Goal: Task Accomplishment & Management: Use online tool/utility

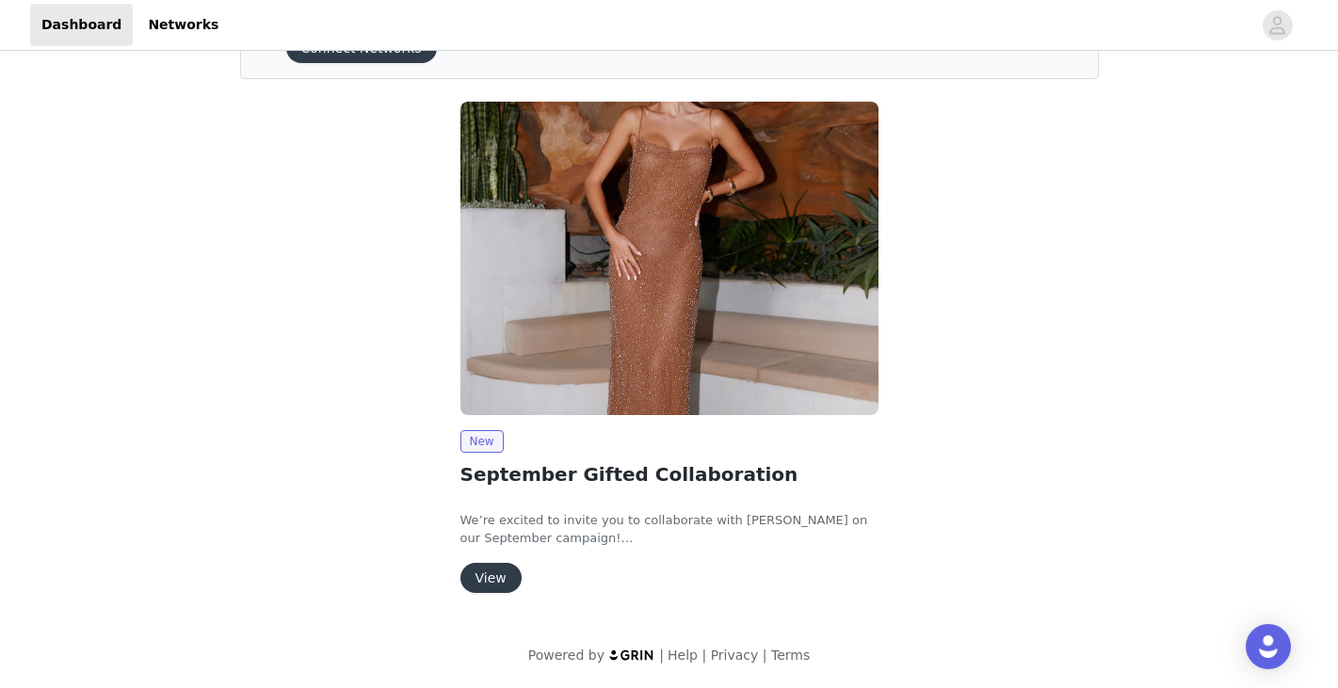
scroll to position [110, 0]
click at [492, 567] on button "View" at bounding box center [490, 578] width 61 height 30
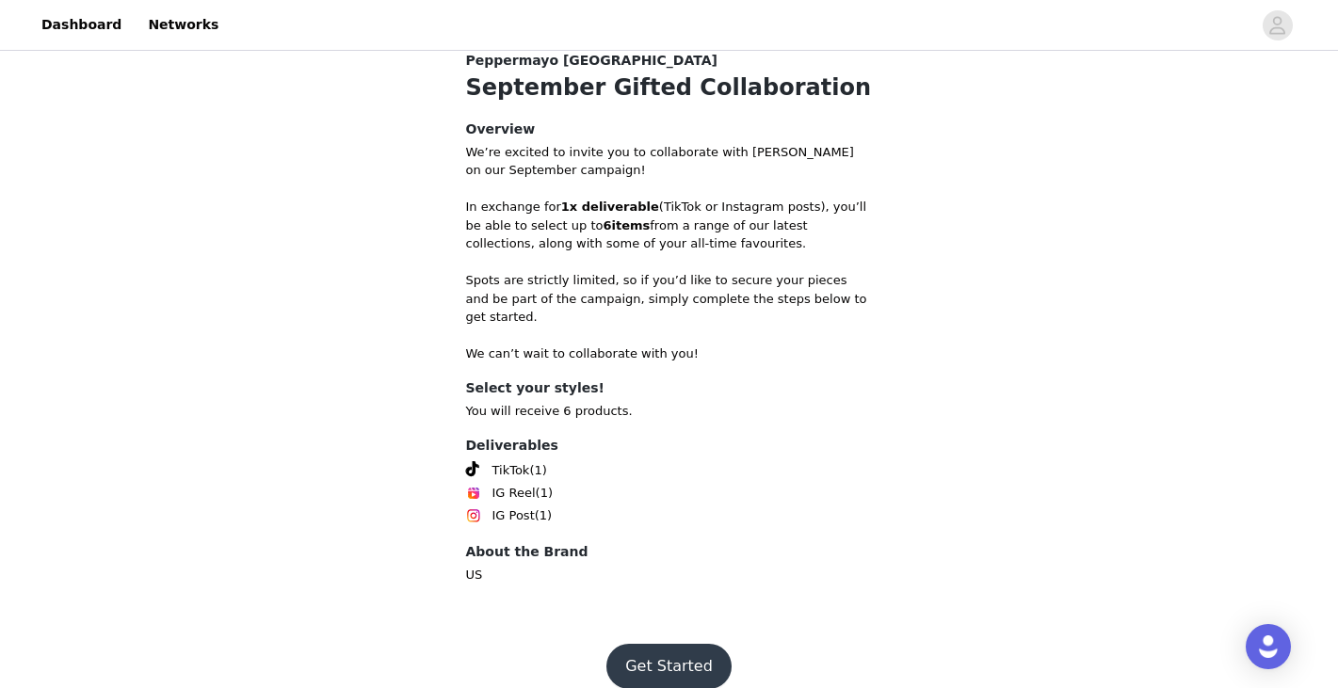
scroll to position [733, 0]
click at [661, 650] on button "Get Started" at bounding box center [668, 667] width 125 height 45
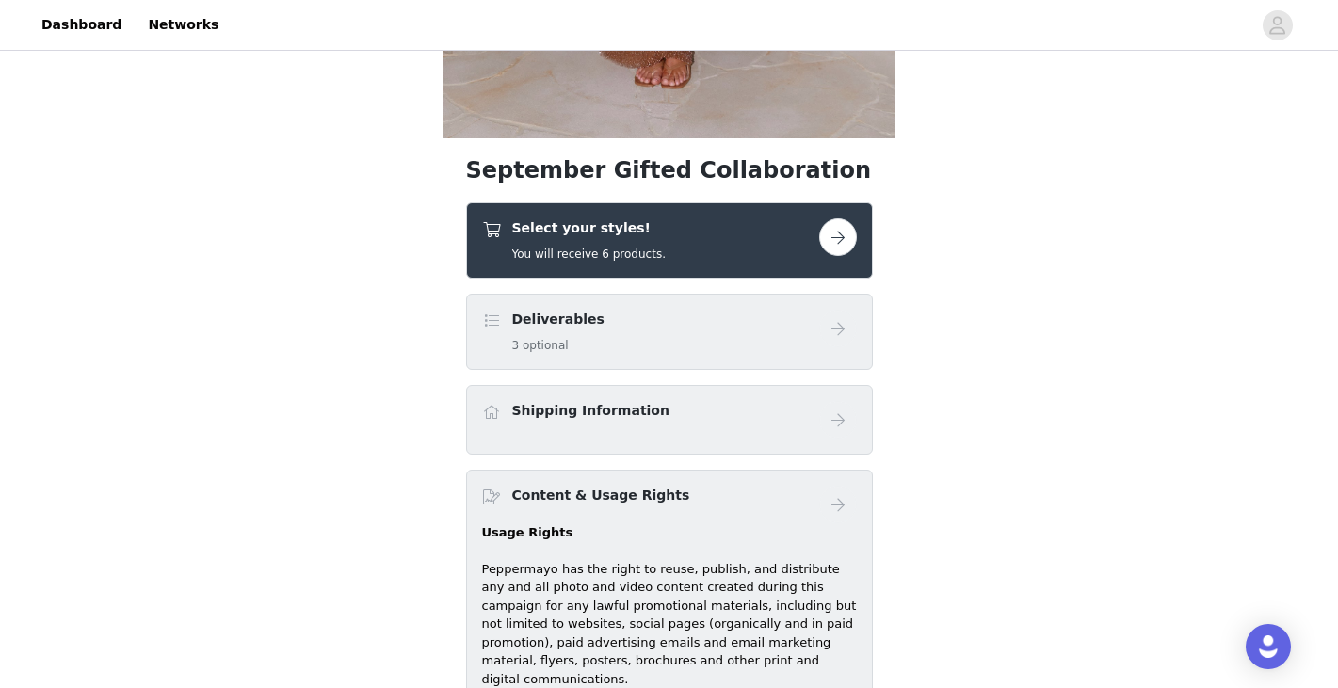
scroll to position [631, 0]
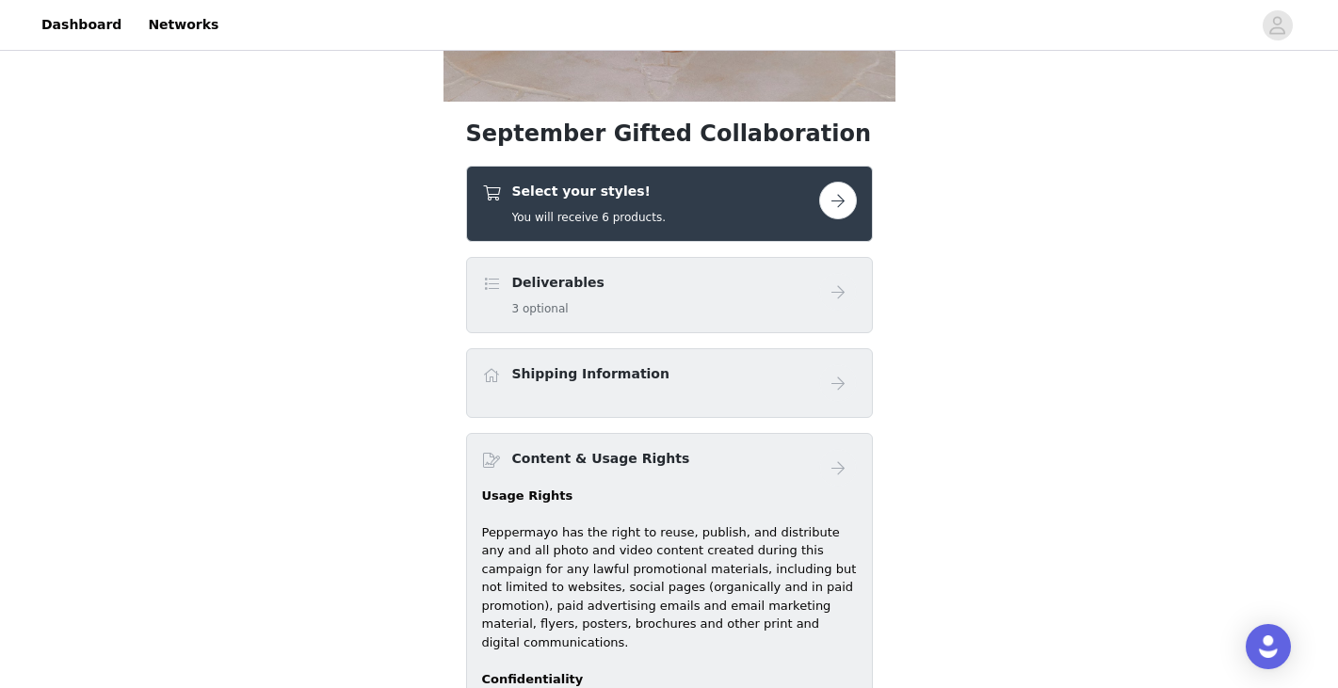
click at [723, 206] on div "Select your styles! You will receive 6 products." at bounding box center [650, 204] width 337 height 44
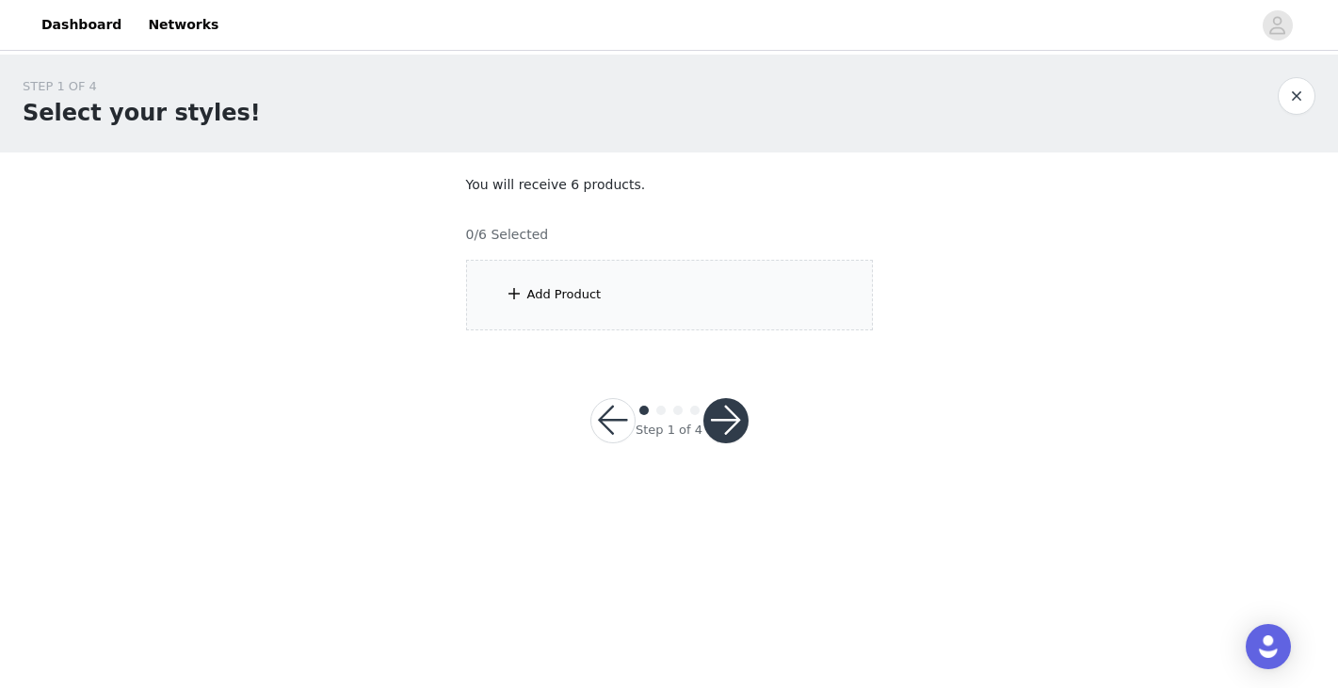
click at [625, 299] on div "Add Product" at bounding box center [669, 295] width 407 height 71
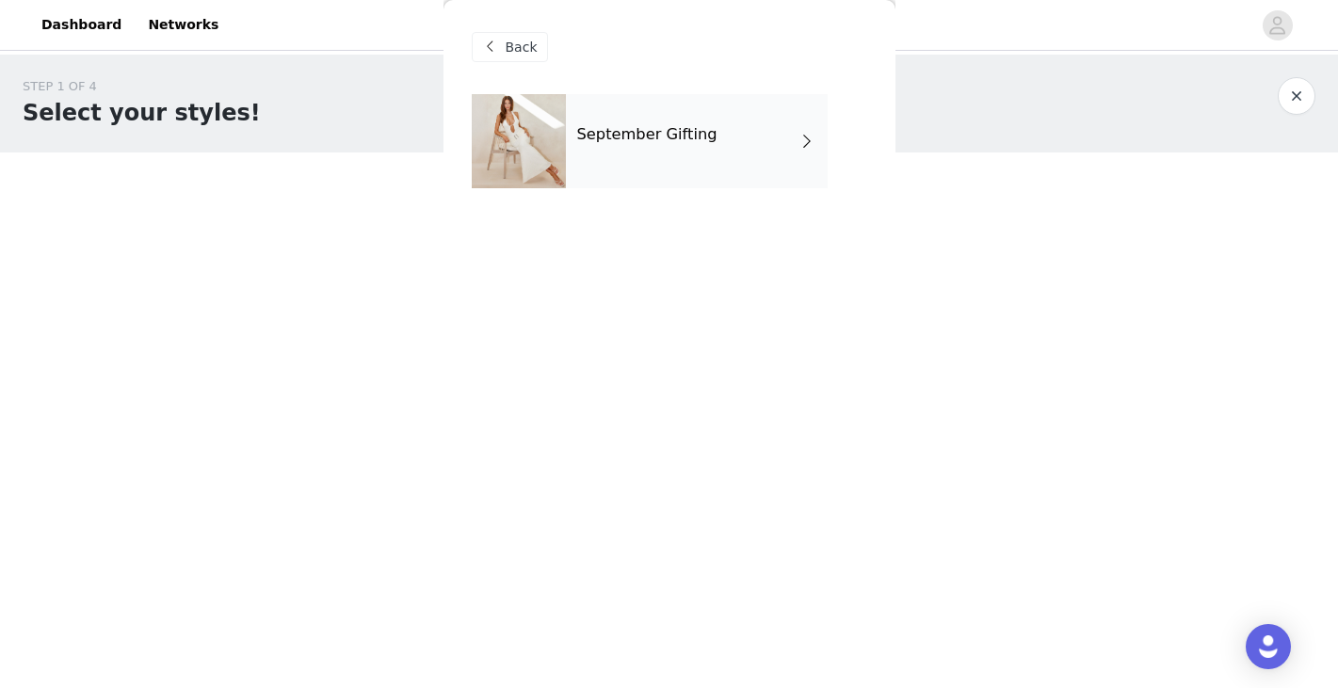
click at [698, 139] on h4 "September Gifting" at bounding box center [647, 134] width 140 height 17
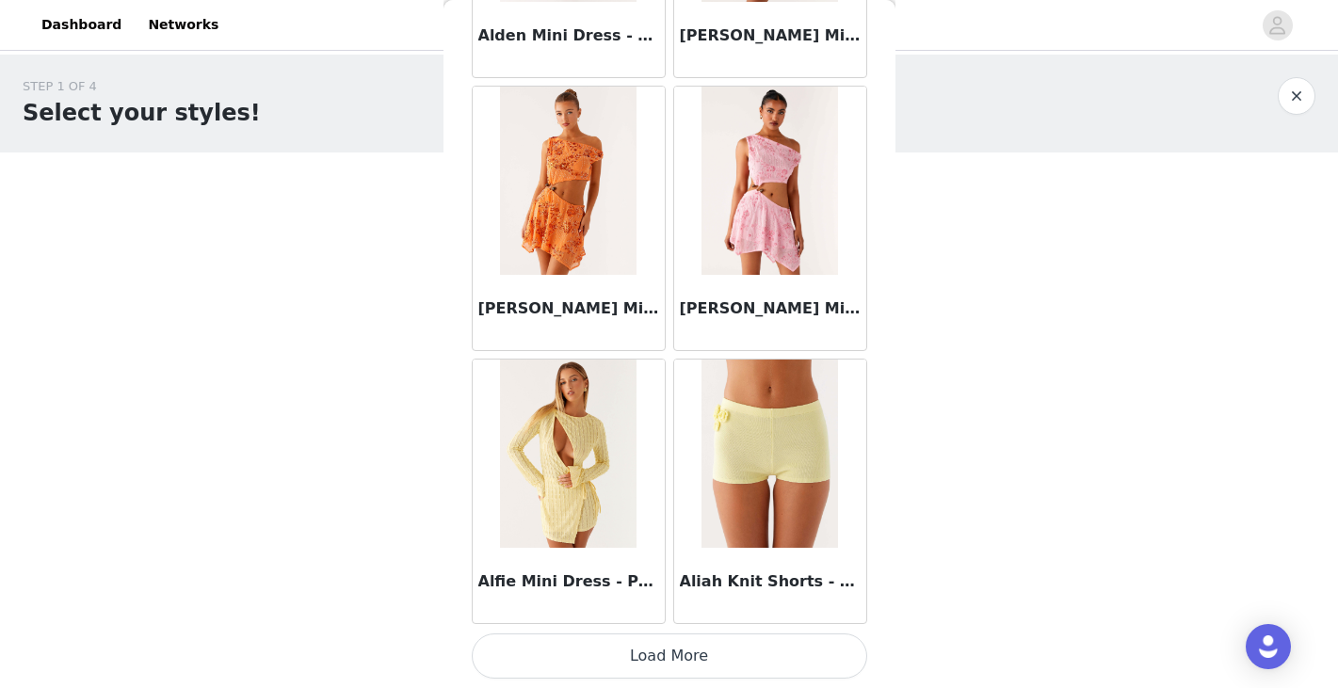
click at [658, 662] on button "Load More" at bounding box center [669, 656] width 395 height 45
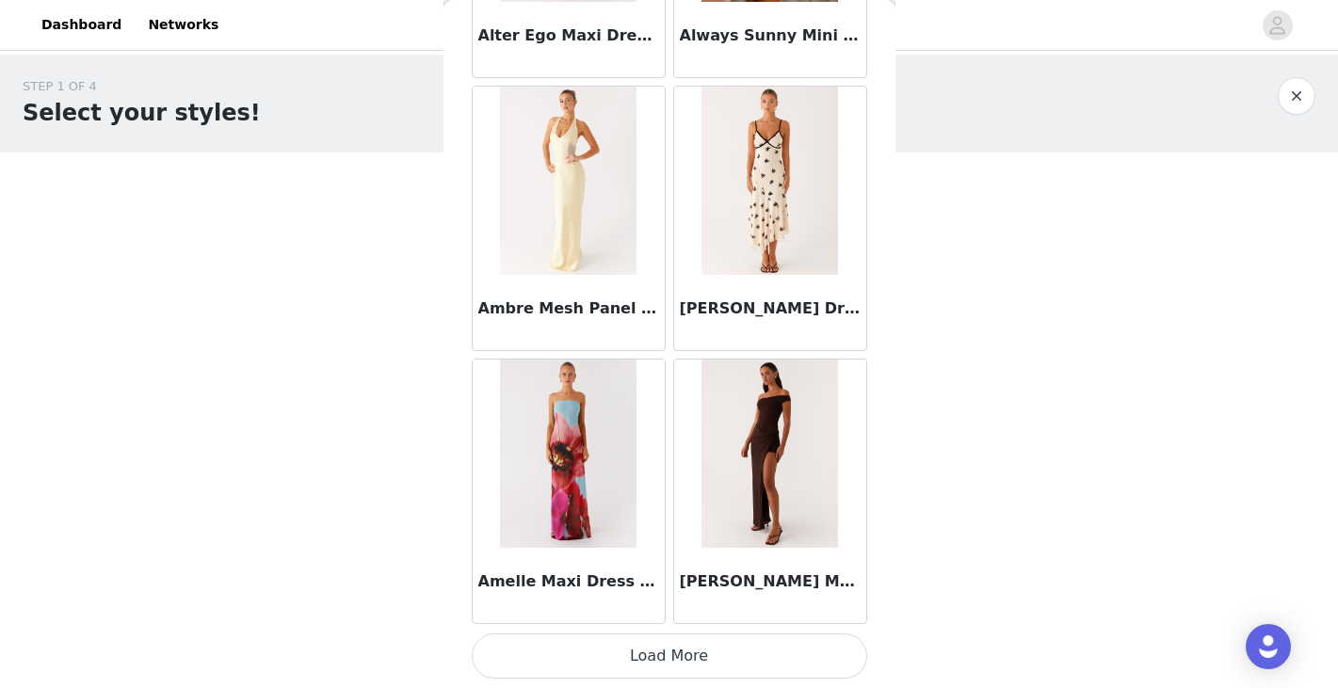
scroll to position [4923, 0]
click at [764, 218] on img at bounding box center [769, 181] width 137 height 188
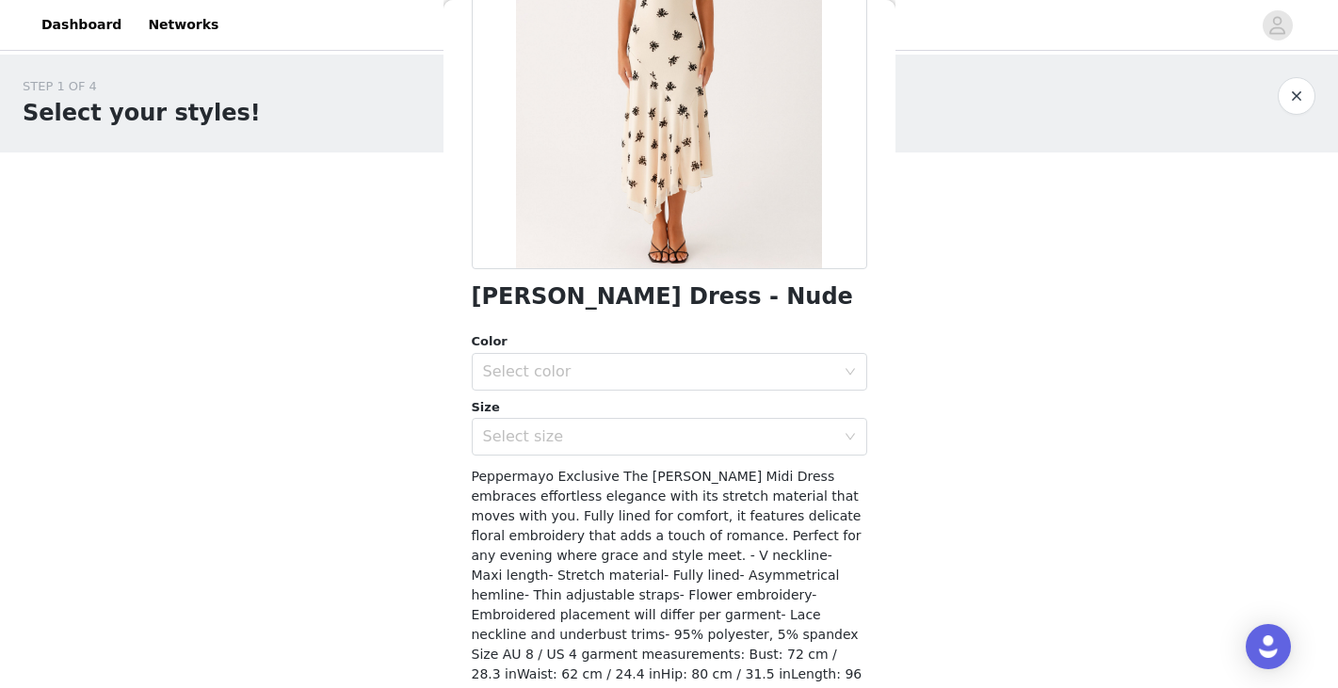
scroll to position [250, 0]
click at [585, 362] on div "Select color" at bounding box center [659, 370] width 352 height 19
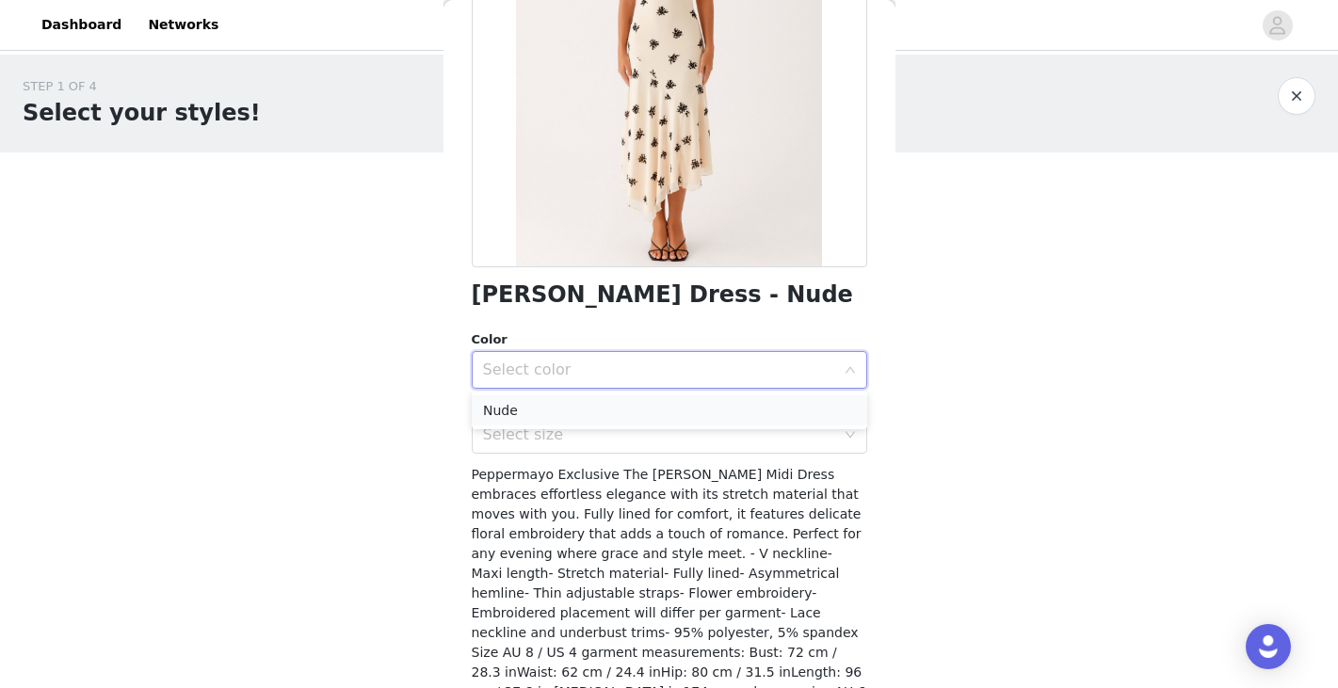
click at [587, 403] on li "Nude" at bounding box center [669, 410] width 395 height 30
click at [581, 436] on div "Select size" at bounding box center [659, 435] width 352 height 19
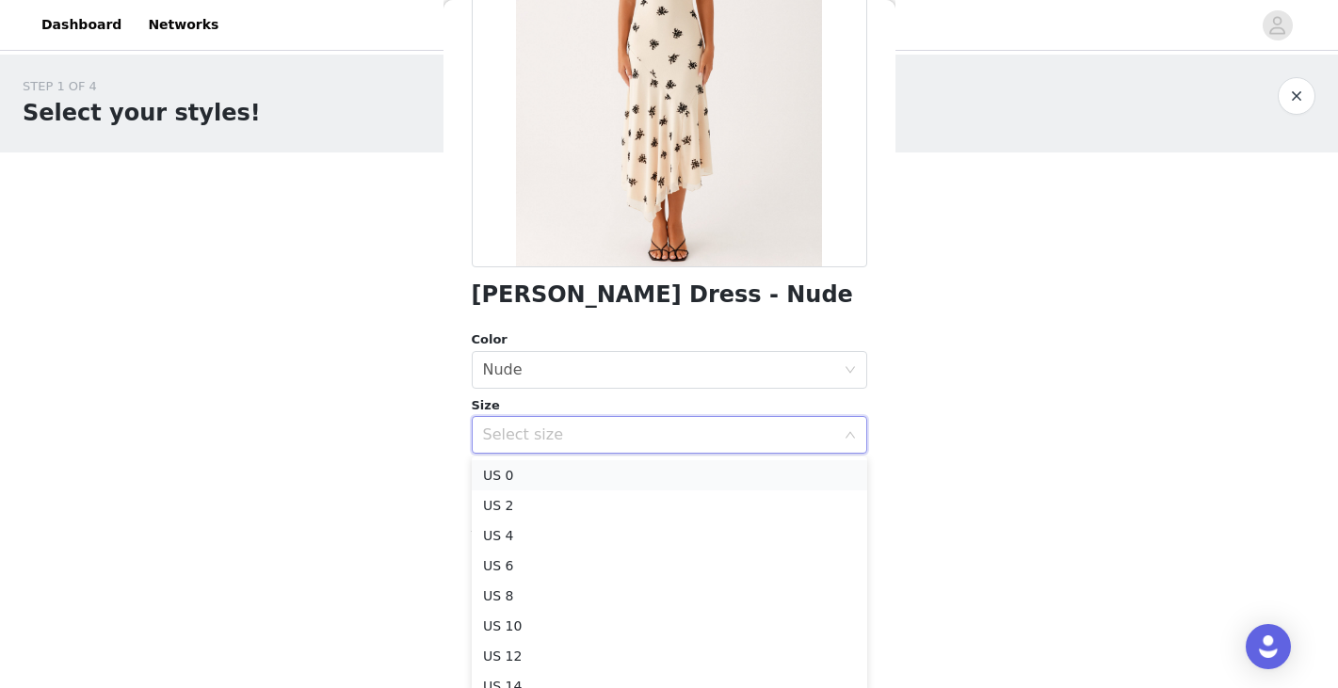
click at [569, 475] on li "US 0" at bounding box center [669, 475] width 395 height 30
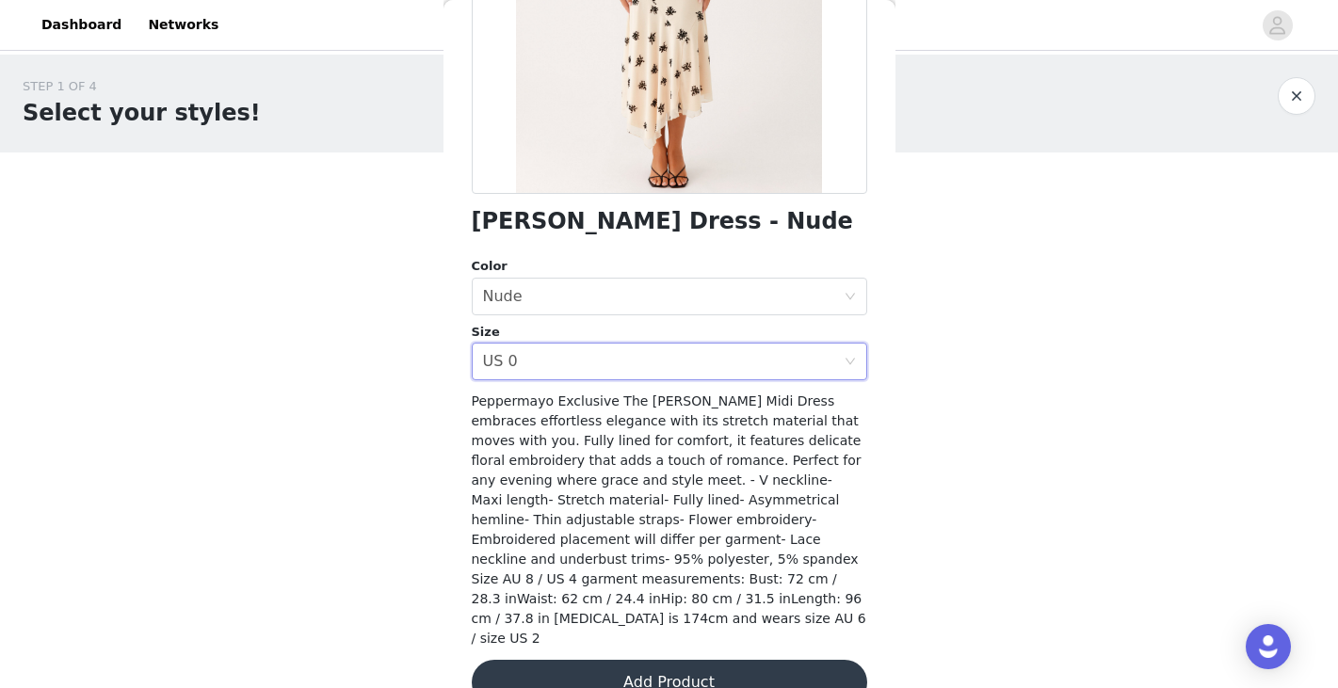
scroll to position [323, 0]
click at [595, 661] on button "Add Product" at bounding box center [669, 683] width 395 height 45
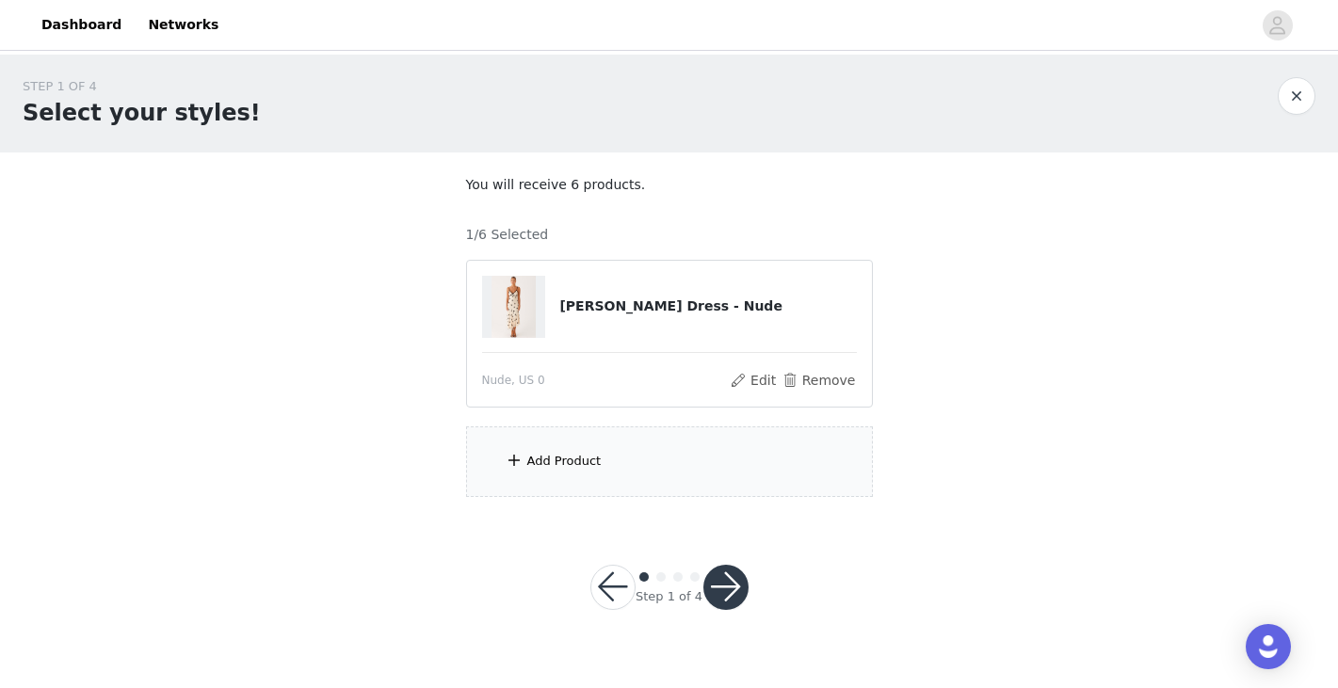
click at [563, 461] on div "Add Product" at bounding box center [564, 461] width 74 height 19
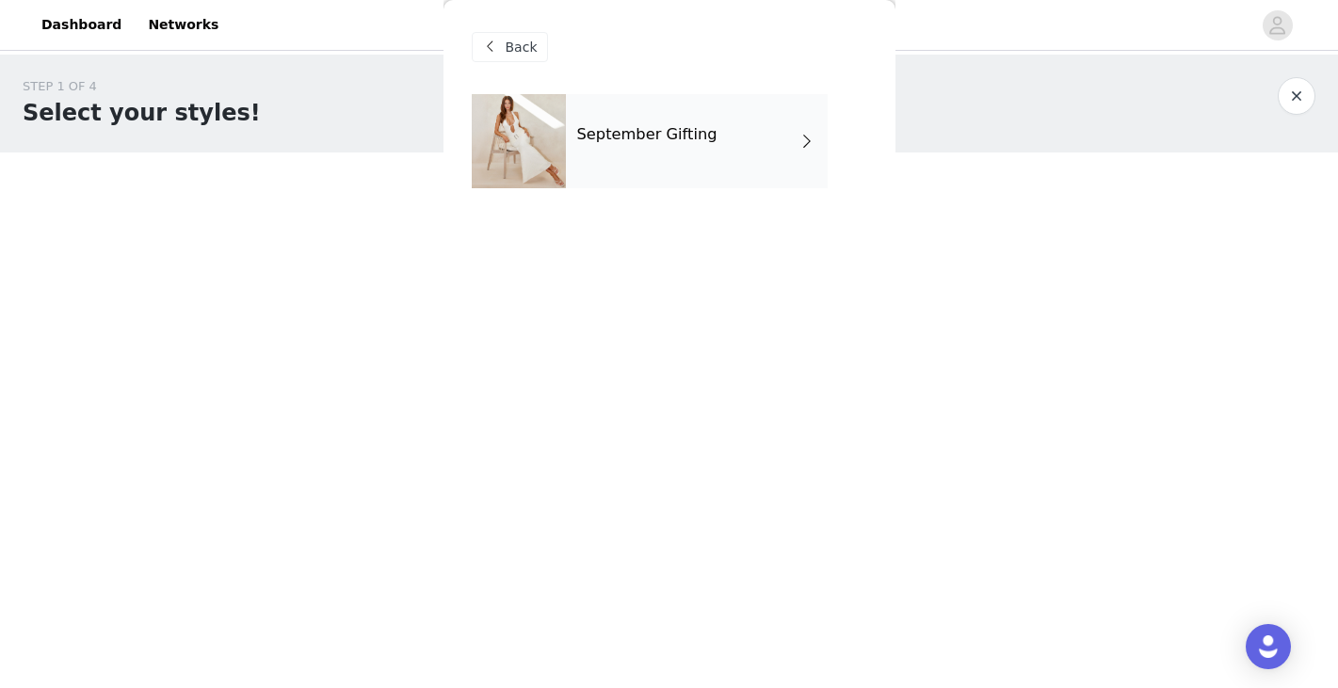
click at [608, 156] on div "September Gifting" at bounding box center [697, 141] width 262 height 94
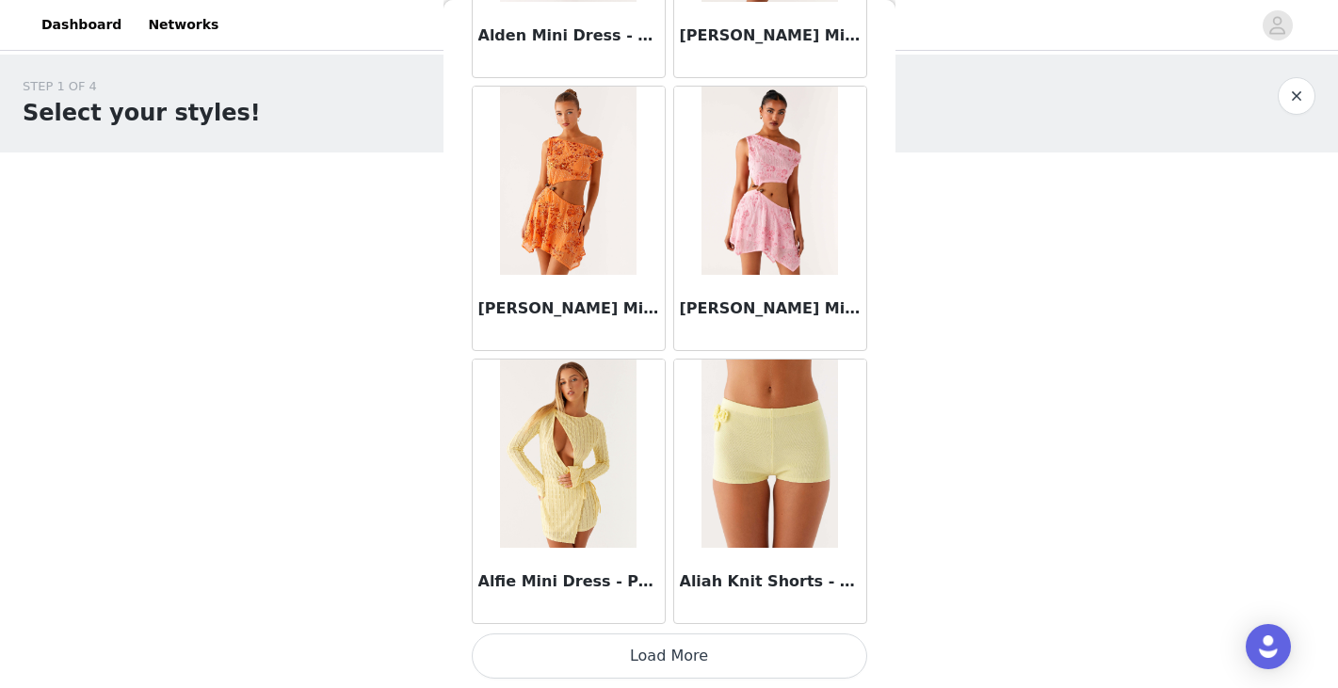
click at [648, 649] on button "Load More" at bounding box center [669, 656] width 395 height 45
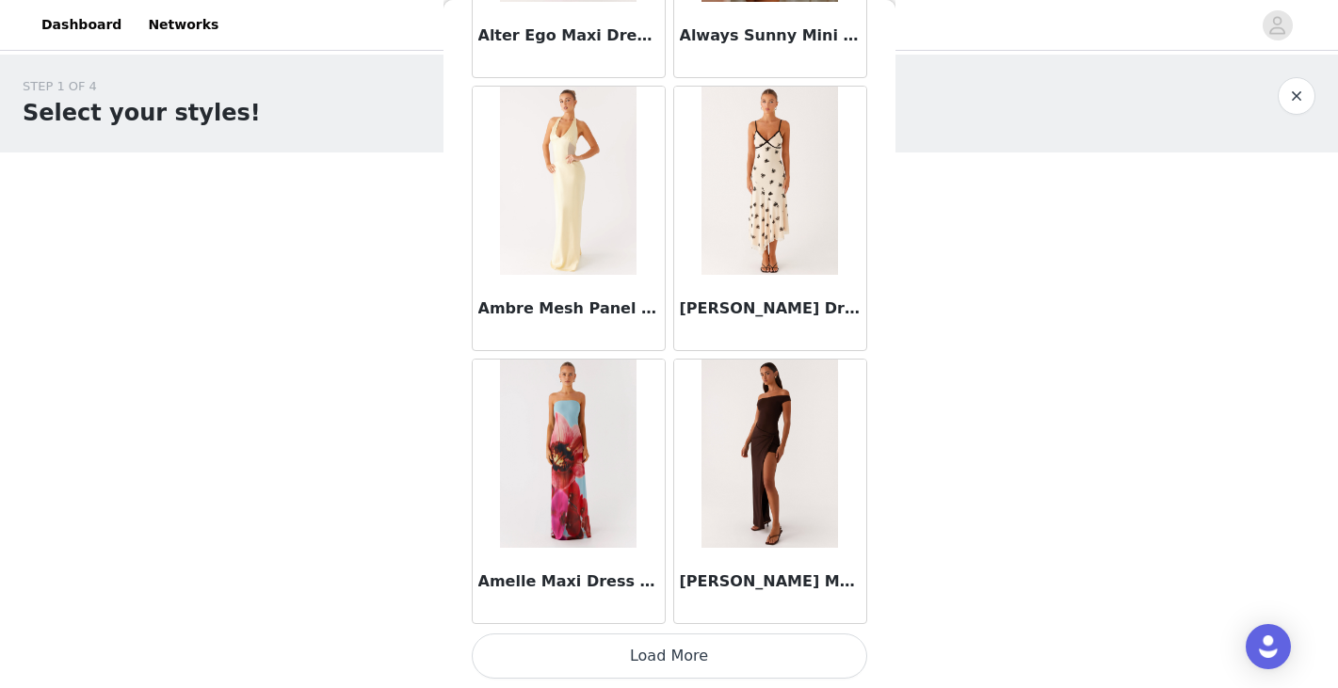
scroll to position [4923, 0]
